Goal: Information Seeking & Learning: Understand process/instructions

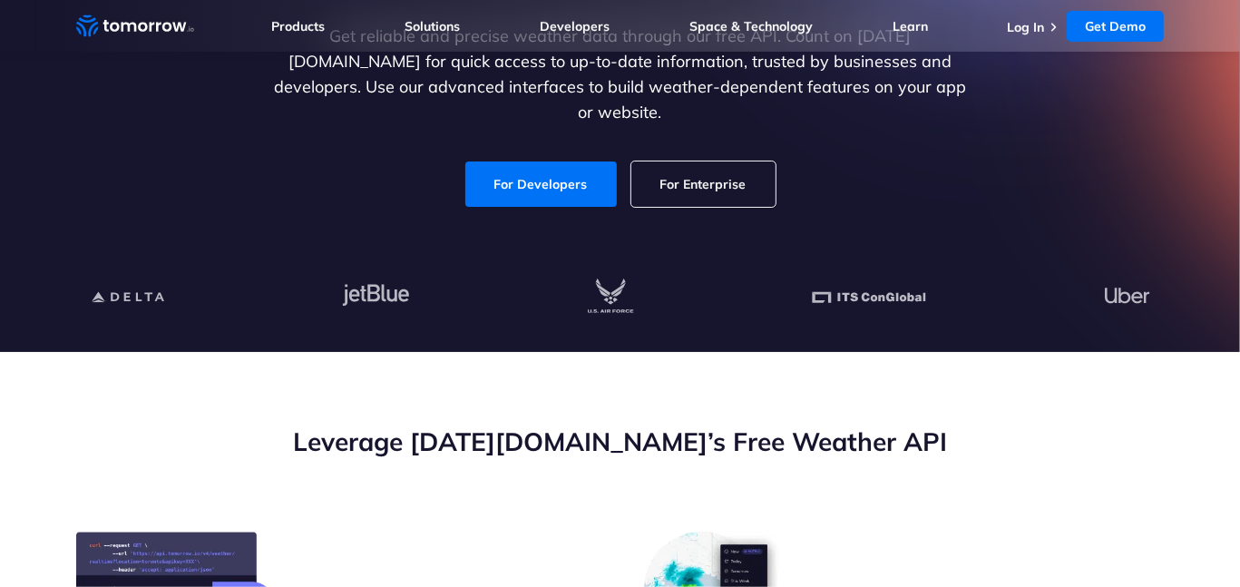
scroll to position [272, 0]
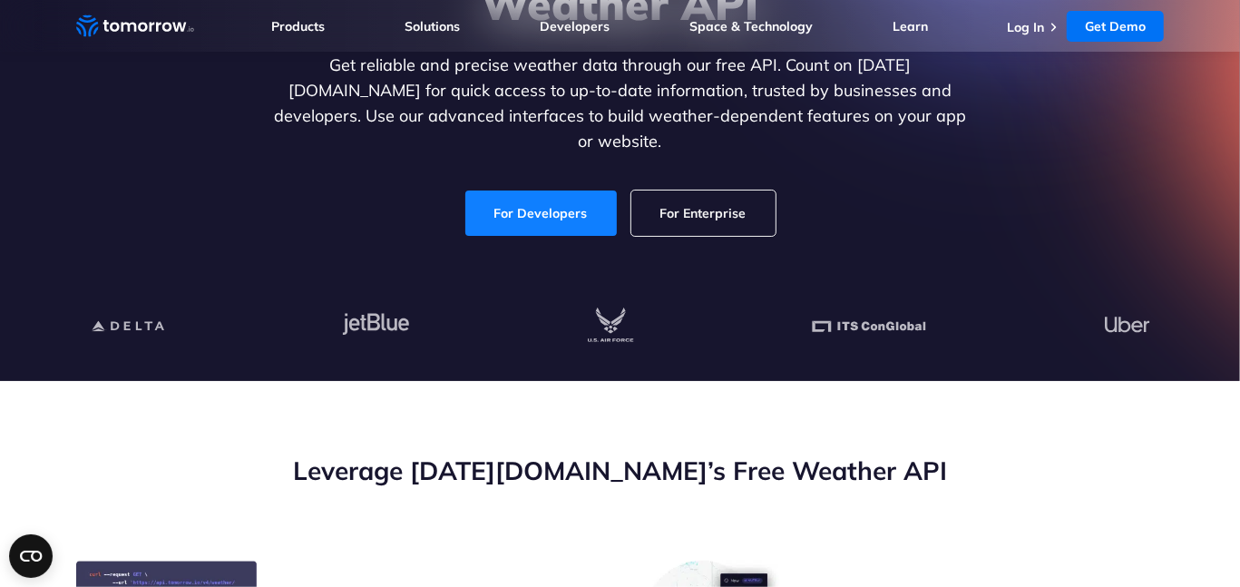
click at [573, 201] on link "For Developers" at bounding box center [540, 212] width 151 height 45
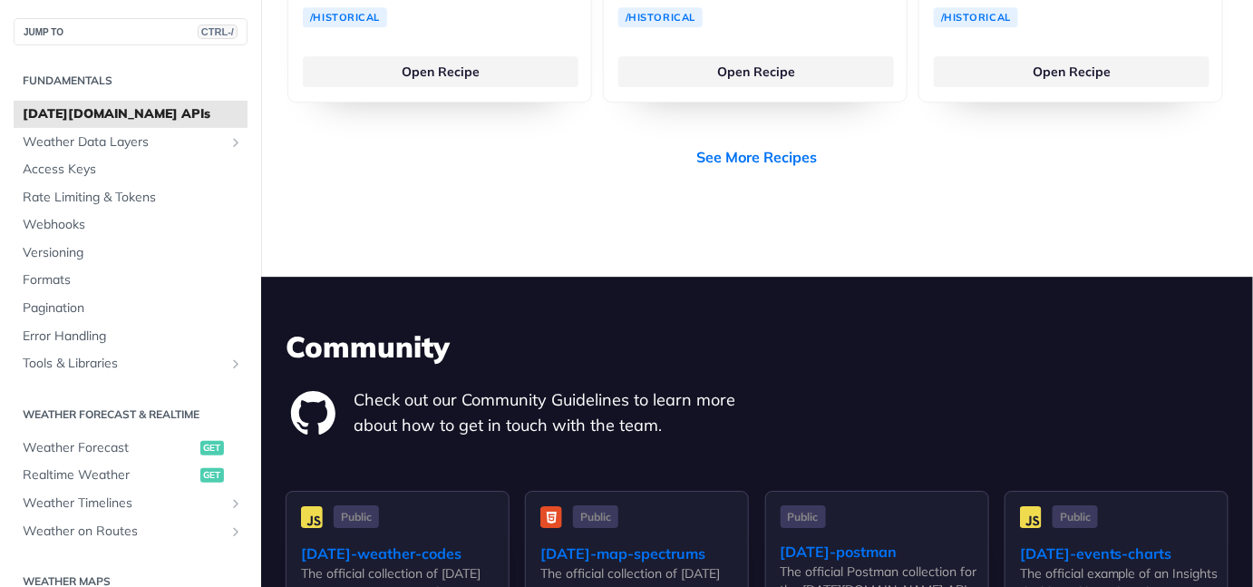
scroll to position [3990, 0]
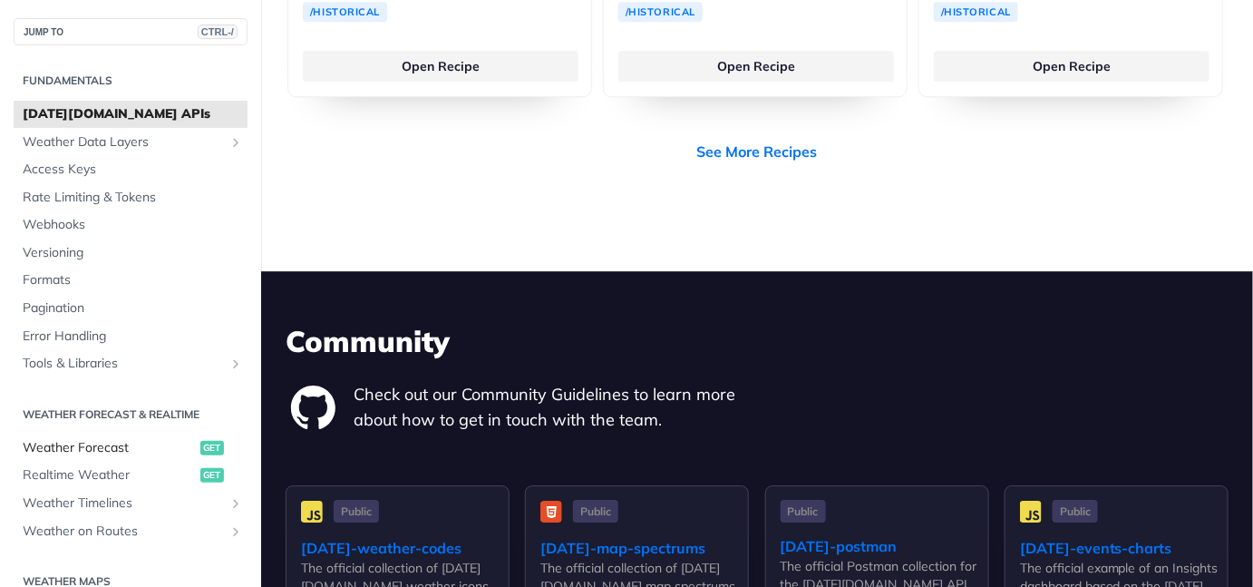
click at [102, 449] on span "Weather Forecast" at bounding box center [109, 448] width 173 height 18
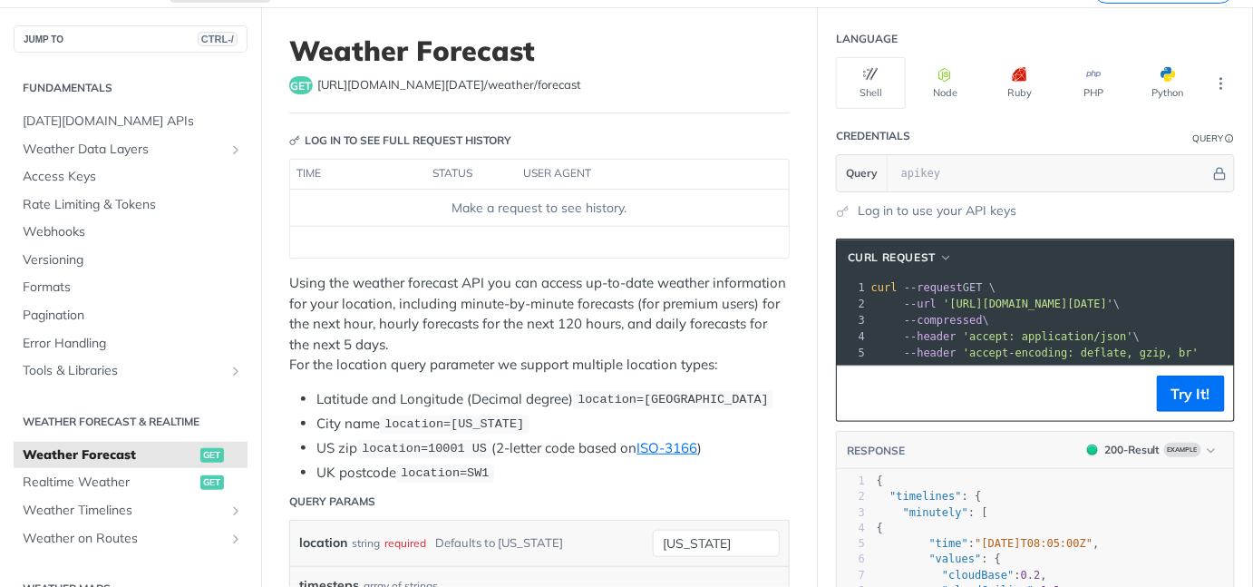
scroll to position [91, 0]
click at [1208, 69] on button "More Languages" at bounding box center [1221, 82] width 27 height 27
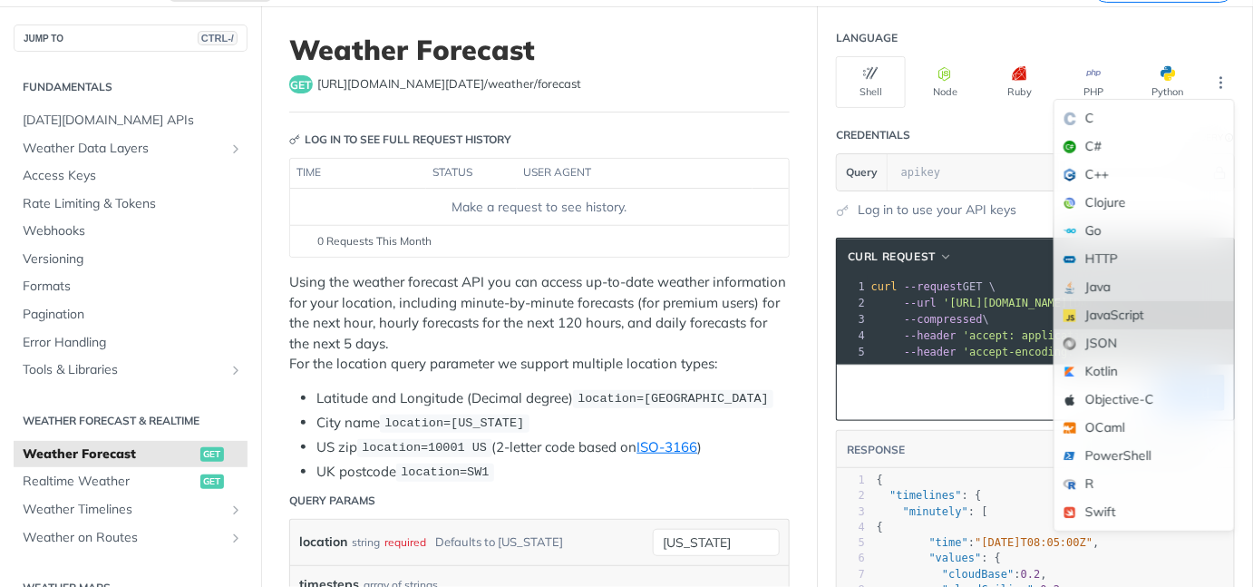
click at [1090, 306] on div "JavaScript" at bounding box center [1145, 315] width 180 height 28
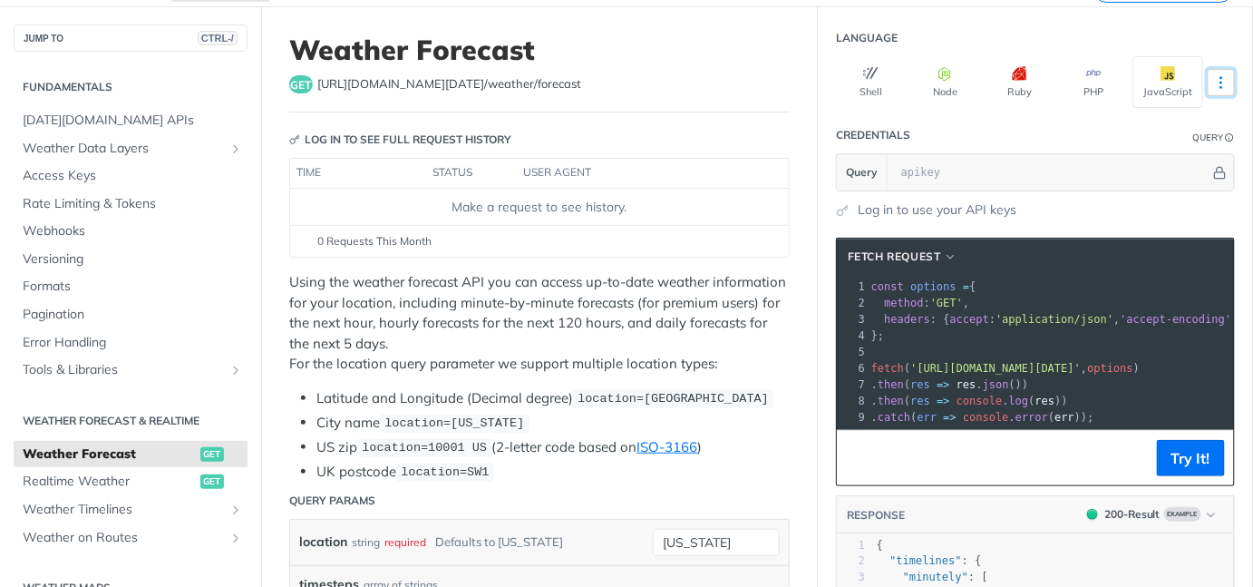
click at [1217, 84] on button "More Languages" at bounding box center [1221, 82] width 27 height 27
click at [977, 219] on section "fetch Request xxxxxxxxxx 1 const options = { 2 method : 'GET' , 3 headers : { a…" at bounding box center [1035, 512] width 435 height 587
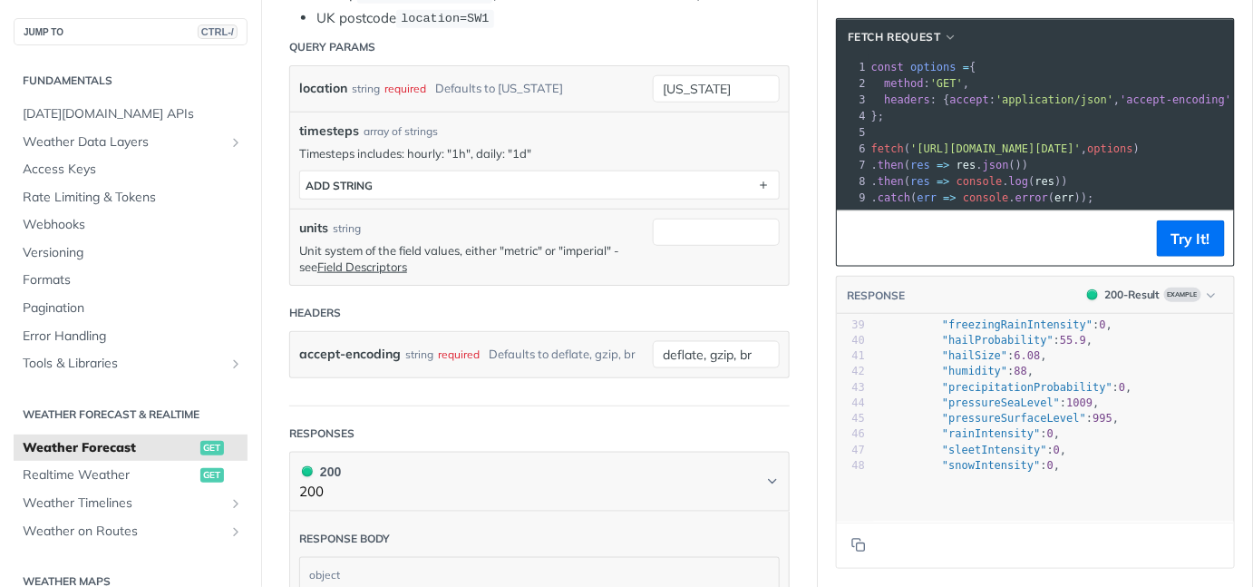
scroll to position [0, 0]
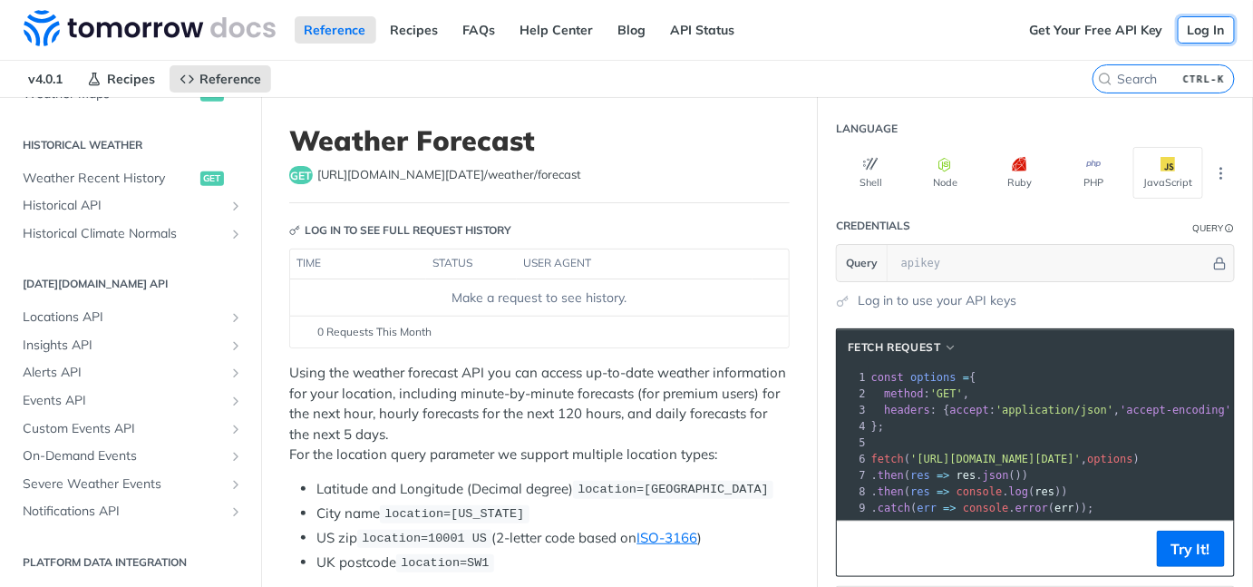
click at [1199, 29] on link "Log In" at bounding box center [1206, 29] width 57 height 27
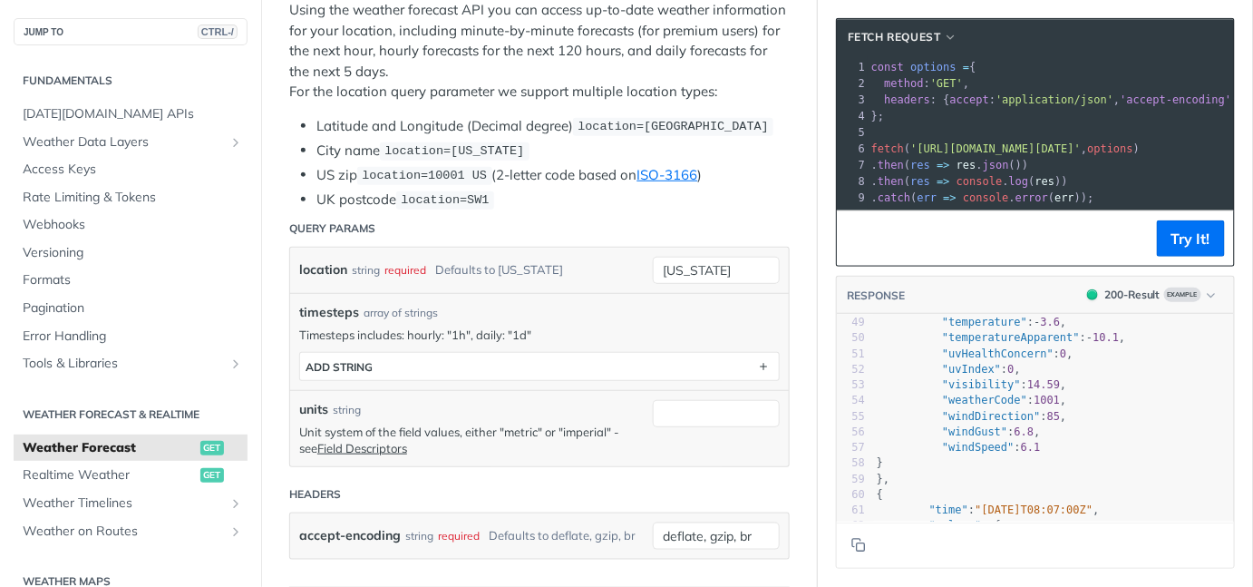
scroll to position [816, 0]
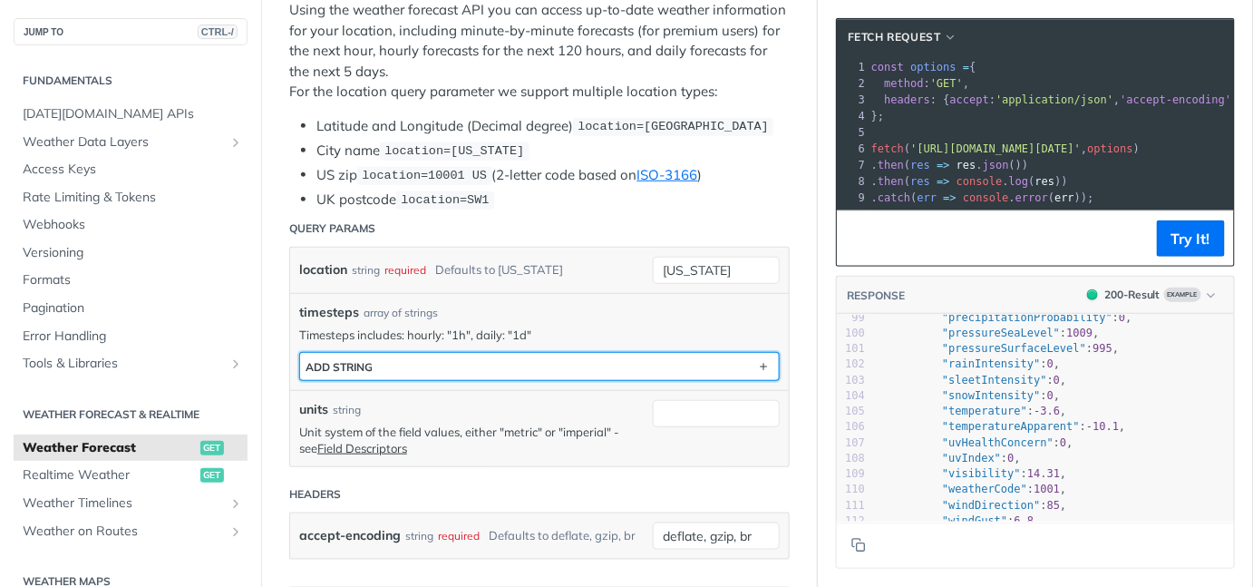
click at [509, 361] on button "ADD string" at bounding box center [539, 366] width 479 height 27
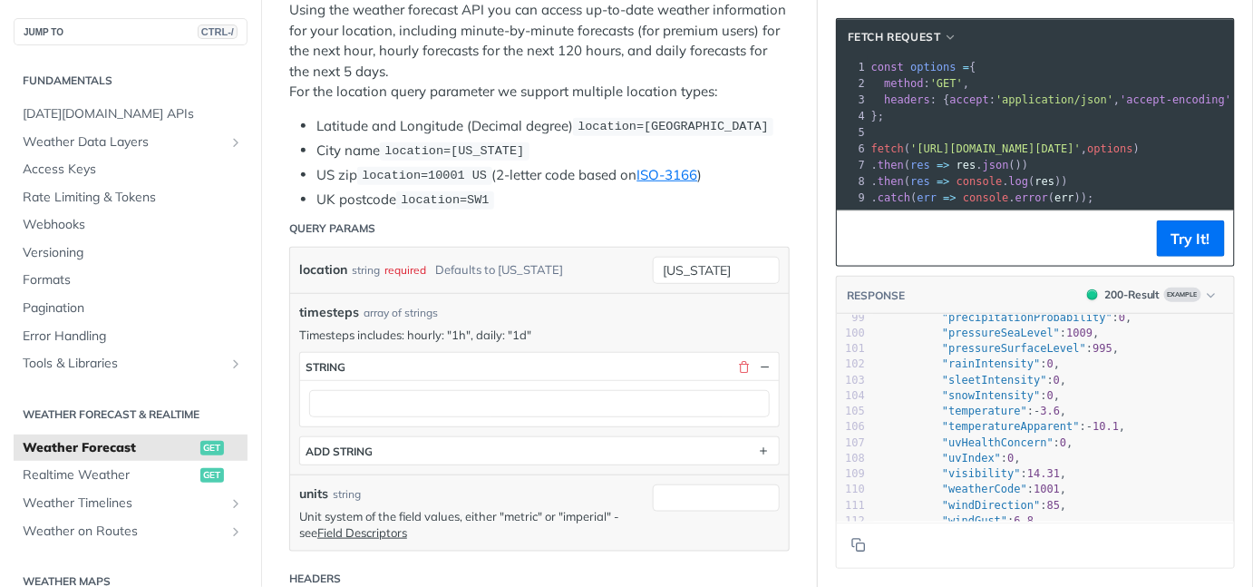
click at [662, 317] on div "timesteps array of strings" at bounding box center [539, 312] width 481 height 19
click at [589, 335] on p "Timesteps includes: hourly: "1h", daily: "1d"" at bounding box center [539, 334] width 481 height 16
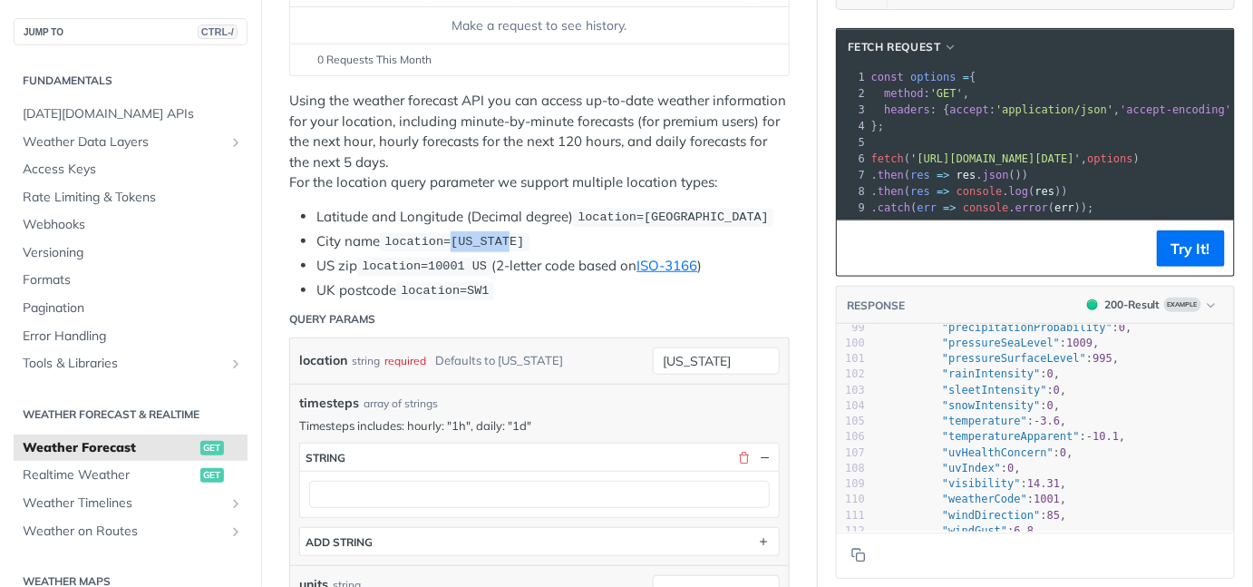
drag, startPoint x: 449, startPoint y: 238, endPoint x: 539, endPoint y: 245, distance: 90.1
click at [539, 245] on li "City name location=new york" at bounding box center [552, 241] width 473 height 21
click at [571, 239] on li "City name location=new york" at bounding box center [552, 241] width 473 height 21
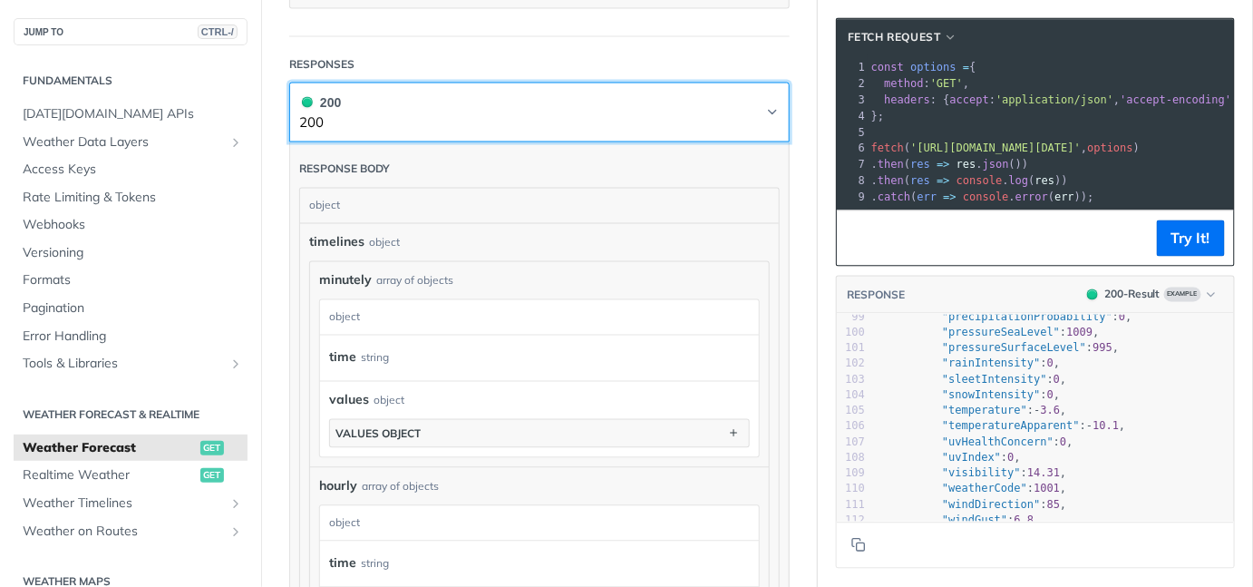
click at [742, 133] on button "200 200" at bounding box center [539, 112] width 481 height 41
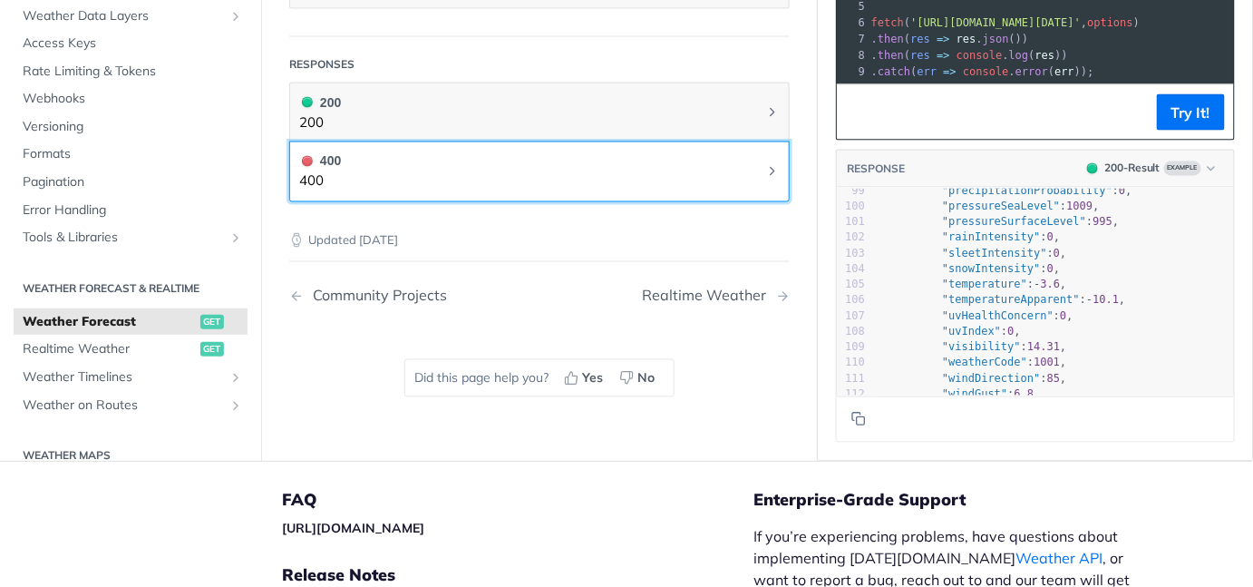
click at [530, 182] on button "400 400" at bounding box center [539, 171] width 481 height 41
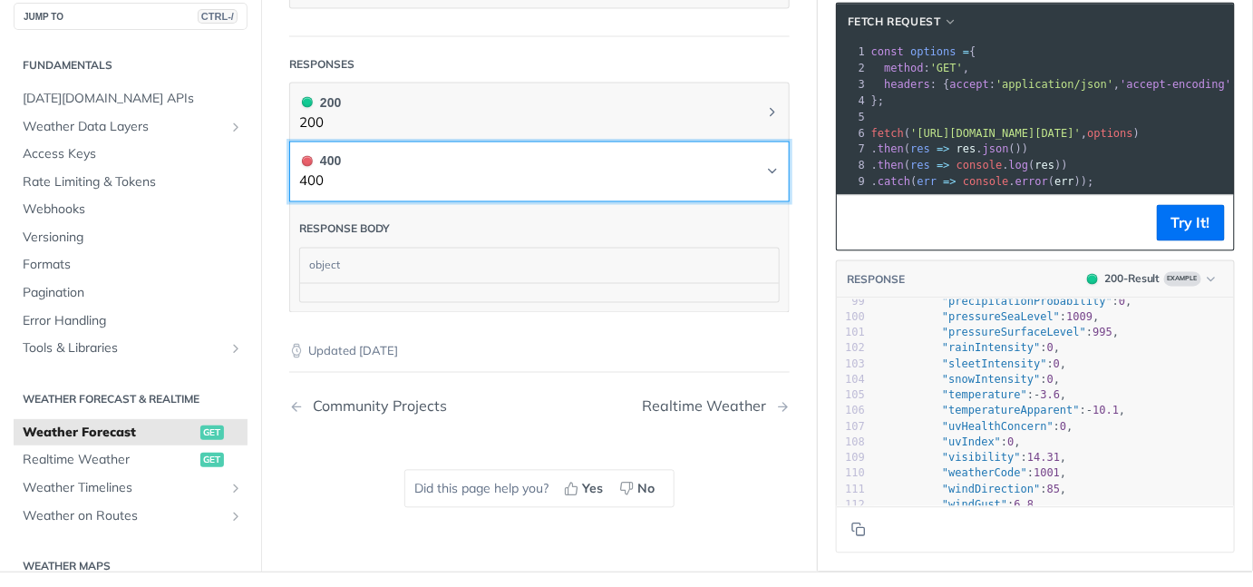
click at [630, 192] on button "400 400" at bounding box center [539, 171] width 481 height 41
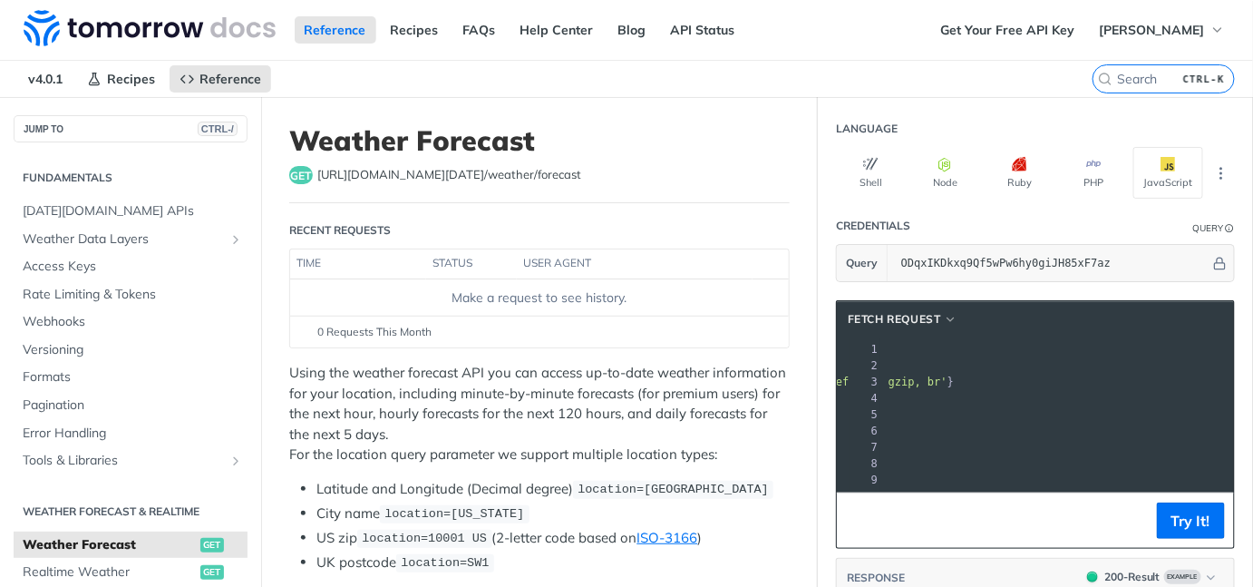
drag, startPoint x: 900, startPoint y: 427, endPoint x: 1155, endPoint y: 436, distance: 255.0
click at [1155, 436] on div "1 const options = { 2 method : 'GET' , 3 headers : { accept : 'application/json…" at bounding box center [850, 414] width 796 height 147
copy span "https://api.tomorrow.io/v4/weather/forecast?location=new%20york&timesteps=&apik…"
click at [1211, 29] on icon "button" at bounding box center [1218, 30] width 15 height 15
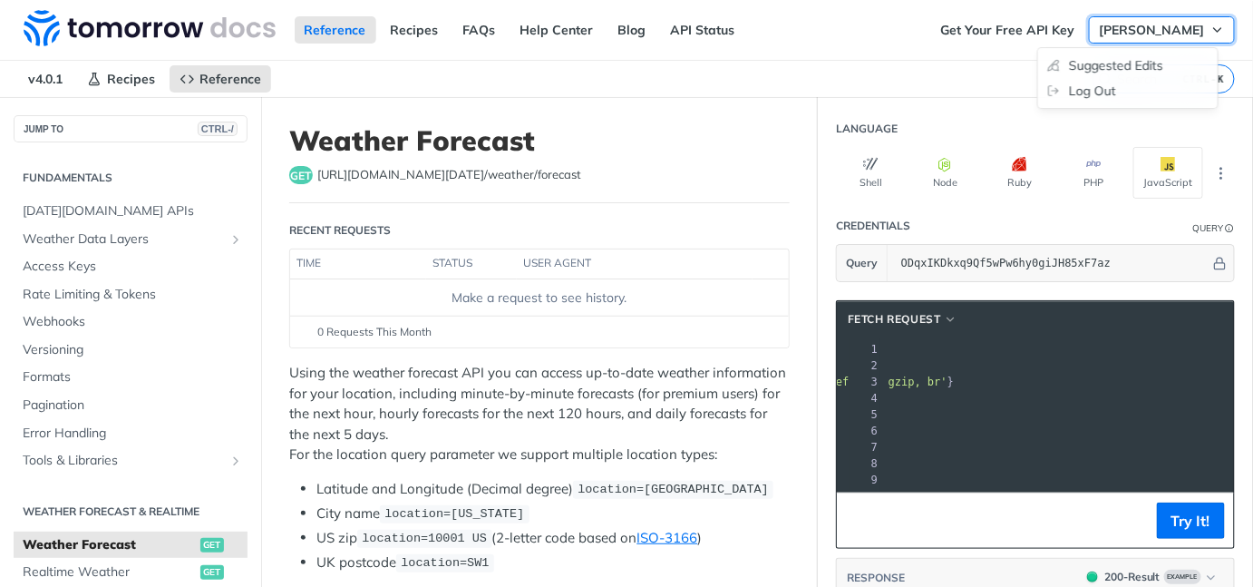
click at [1211, 29] on icon "button" at bounding box center [1218, 30] width 15 height 15
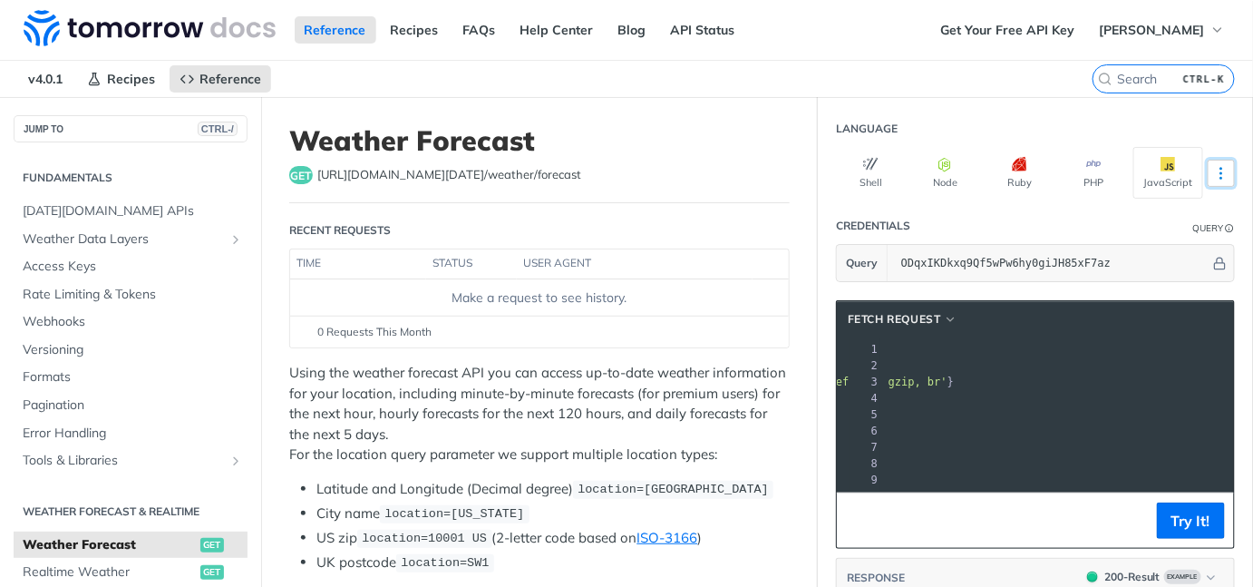
click at [1213, 168] on icon "More ellipsis" at bounding box center [1221, 173] width 16 height 16
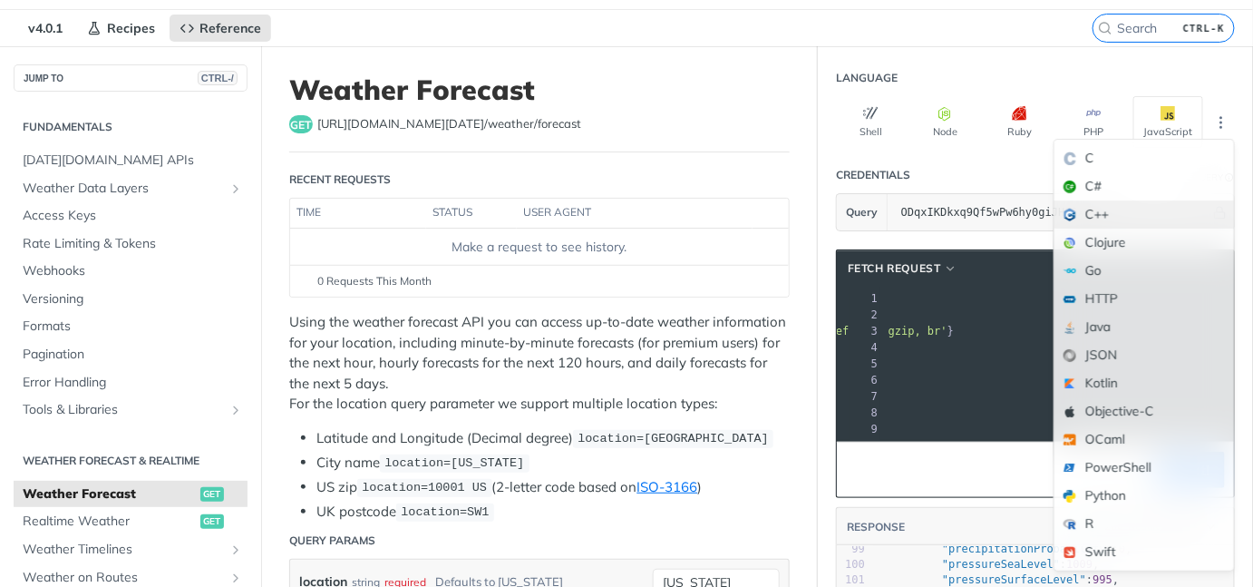
scroll to position [91, 0]
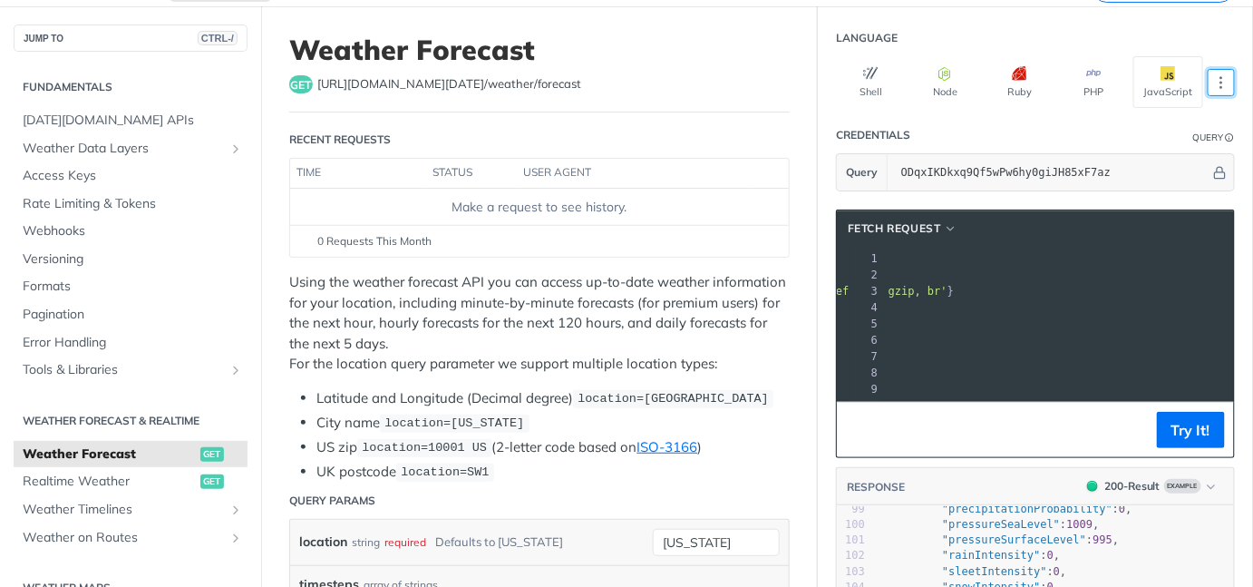
click at [890, 131] on div "Credentials" at bounding box center [873, 135] width 74 height 16
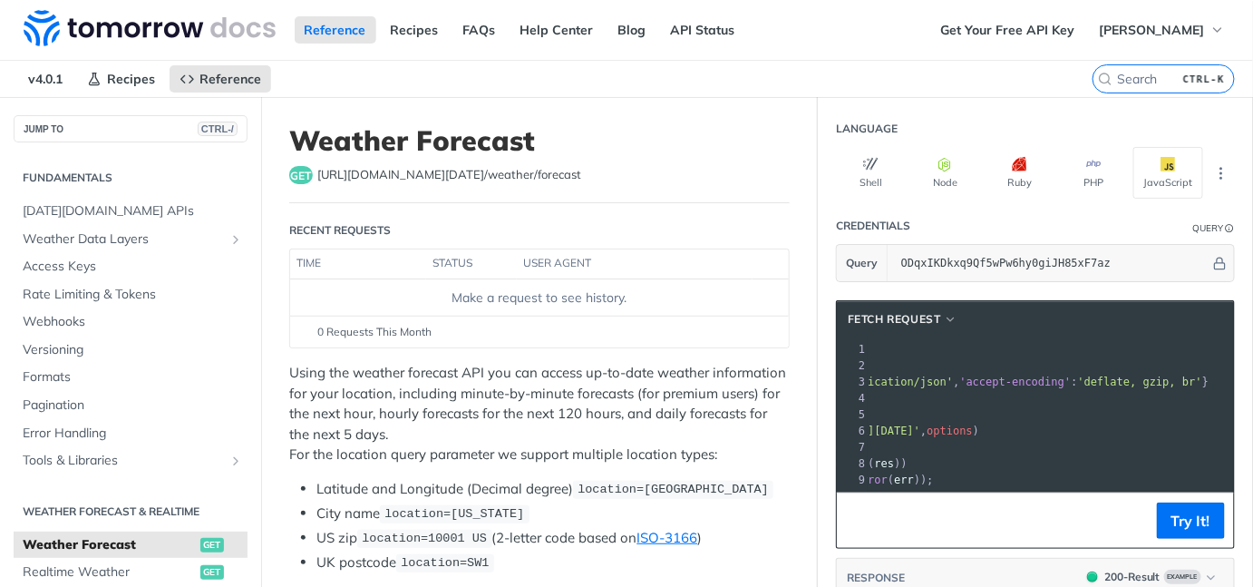
scroll to position [0, 188]
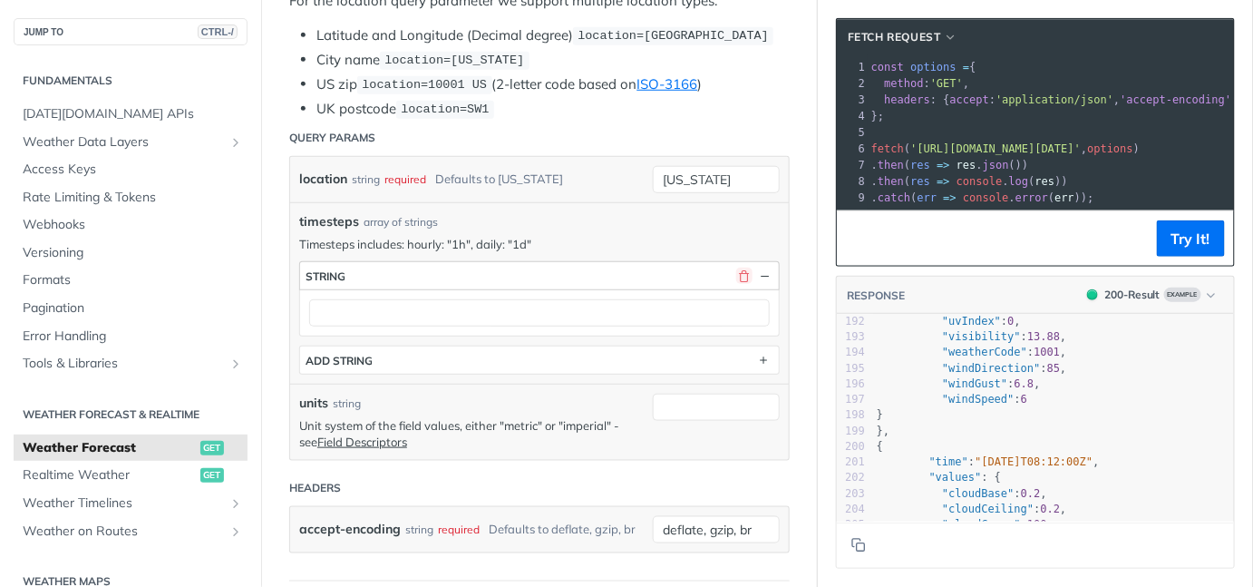
click at [736, 269] on button "button" at bounding box center [744, 275] width 16 height 16
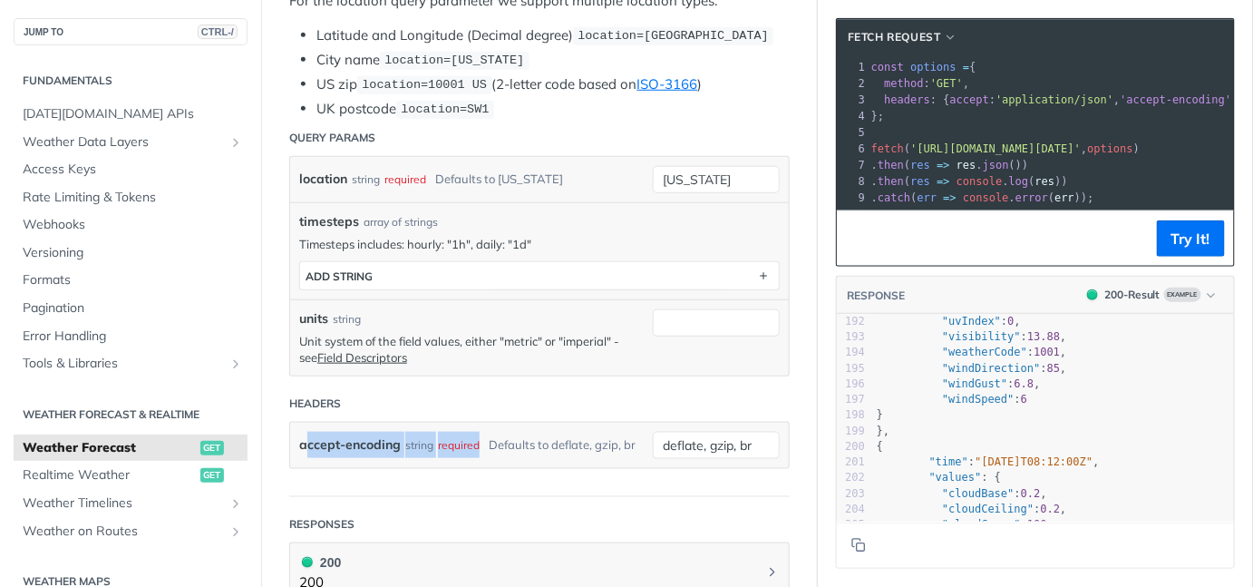
drag, startPoint x: 303, startPoint y: 441, endPoint x: 512, endPoint y: 447, distance: 209.6
click at [512, 447] on div "accept-encoding string required Defaults to deflate, gzip, br" at bounding box center [471, 445] width 345 height 27
click at [511, 497] on form "Query Params location string required Defaults to new york new york timesteps a…" at bounding box center [539, 308] width 501 height 377
drag, startPoint x: 314, startPoint y: 456, endPoint x: 468, endPoint y: 465, distance: 154.4
click at [468, 459] on div "accept-encoding string required Defaults to deflate, gzip, br" at bounding box center [471, 445] width 345 height 27
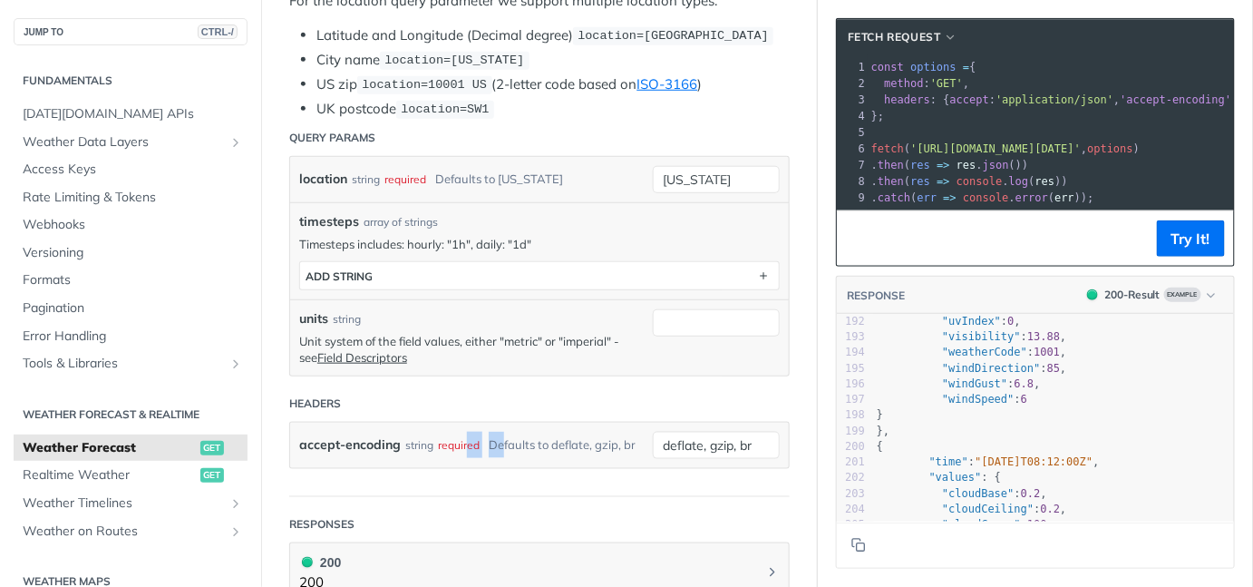
click at [498, 459] on div "accept-encoding string required Defaults to deflate, gzip, br" at bounding box center [471, 445] width 345 height 27
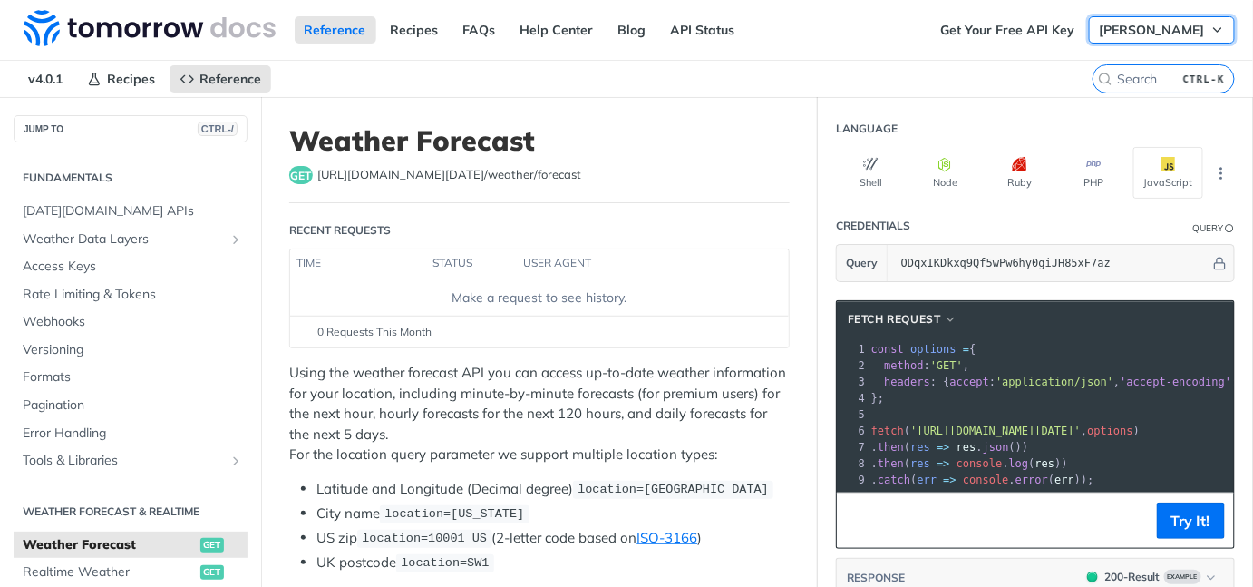
click at [1194, 28] on button "Alex Green" at bounding box center [1162, 29] width 146 height 27
click at [1188, 29] on span "Alex Green" at bounding box center [1152, 30] width 106 height 16
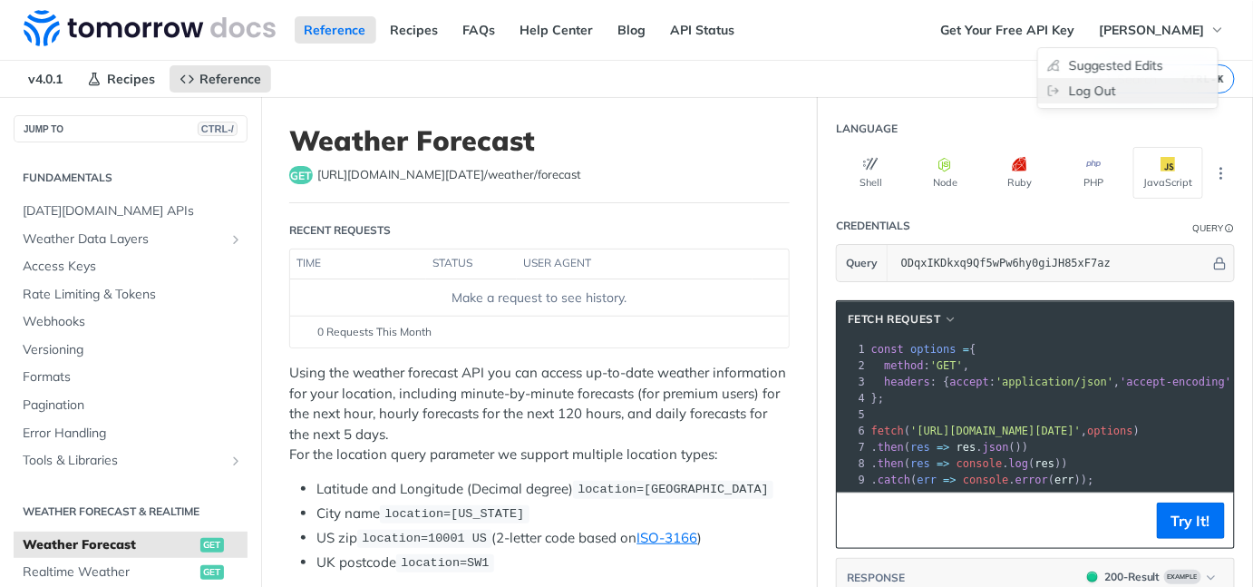
click at [1126, 81] on link "Log Out" at bounding box center [1128, 90] width 180 height 25
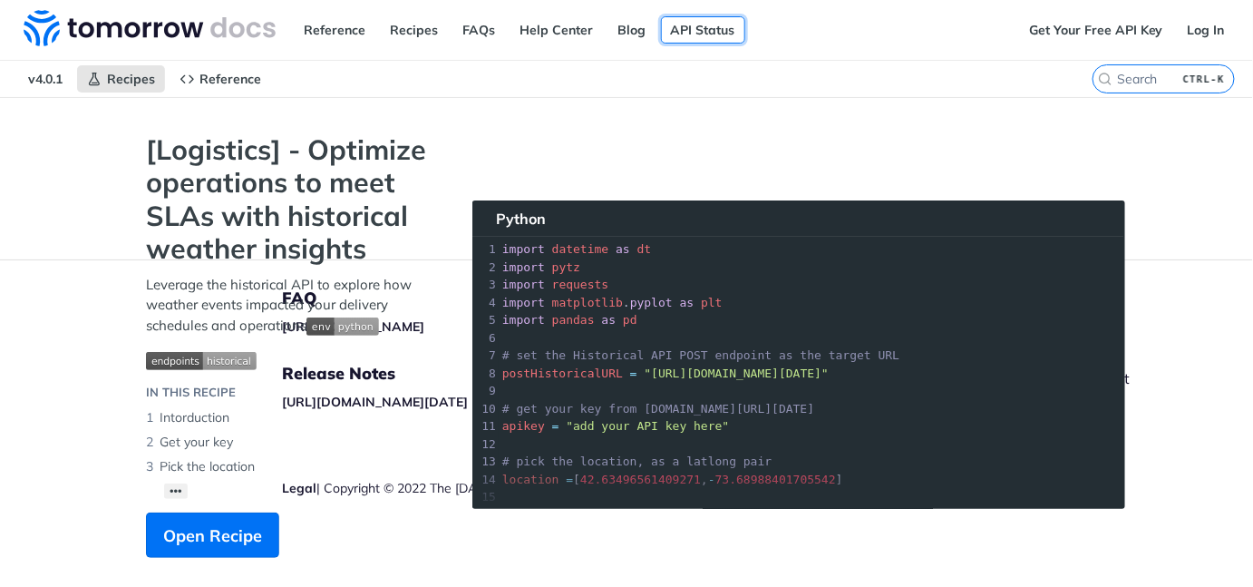
click at [716, 30] on link "API Status" at bounding box center [703, 29] width 84 height 27
